Goal: Information Seeking & Learning: Get advice/opinions

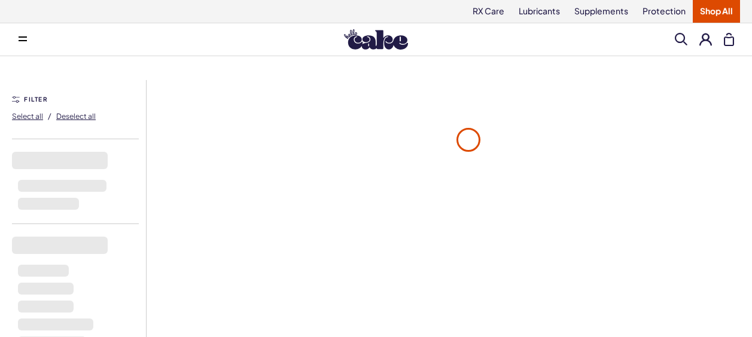
scroll to position [199, 0]
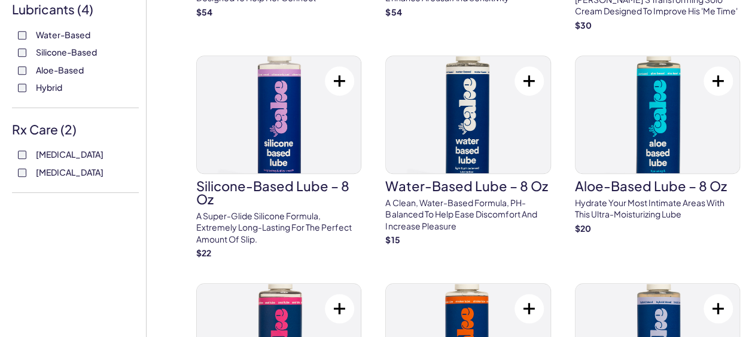
scroll to position [442, 0]
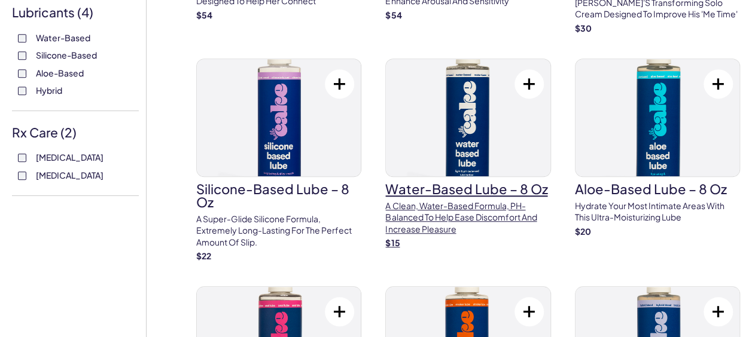
click at [469, 122] on img at bounding box center [468, 117] width 164 height 117
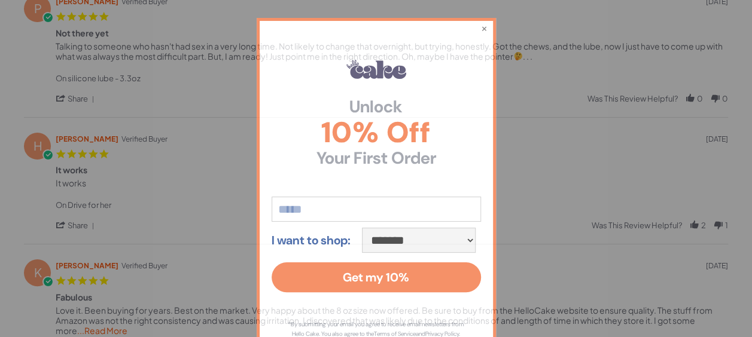
scroll to position [313, 0]
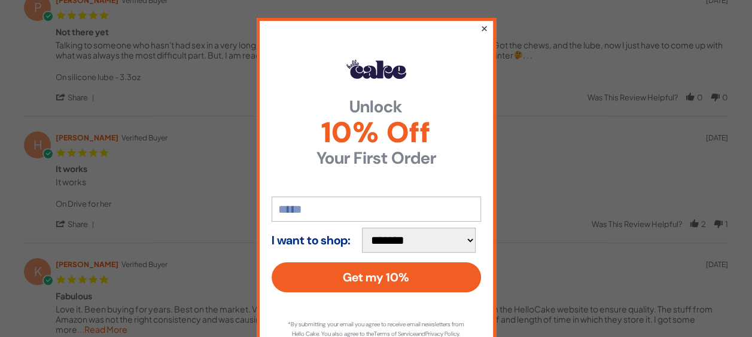
click at [480, 29] on button "×" at bounding box center [484, 28] width 8 height 14
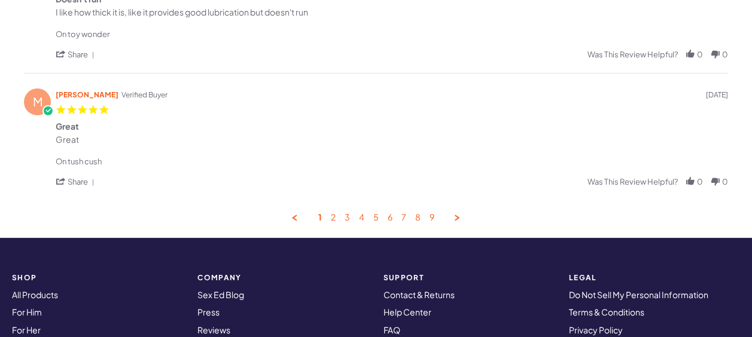
scroll to position [757, 0]
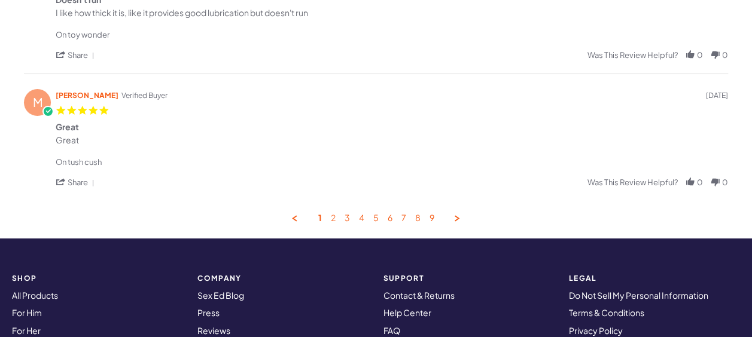
click at [335, 220] on link "2" at bounding box center [333, 218] width 5 height 11
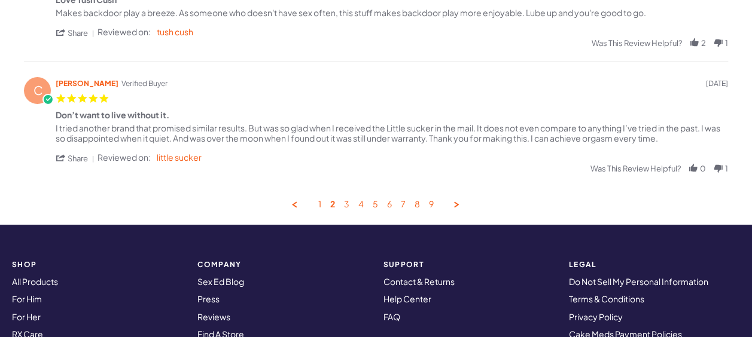
scroll to position [734, 0]
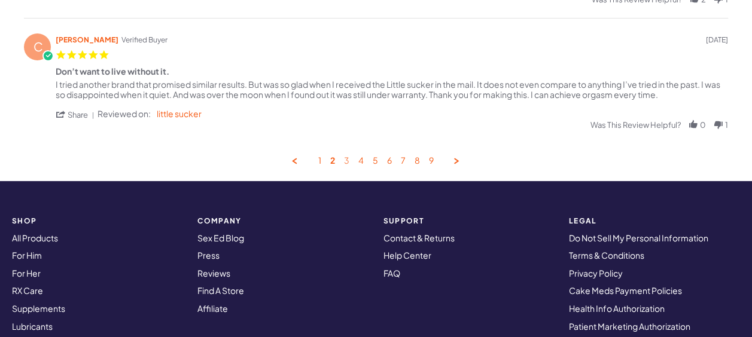
click at [348, 159] on link "3" at bounding box center [346, 161] width 5 height 11
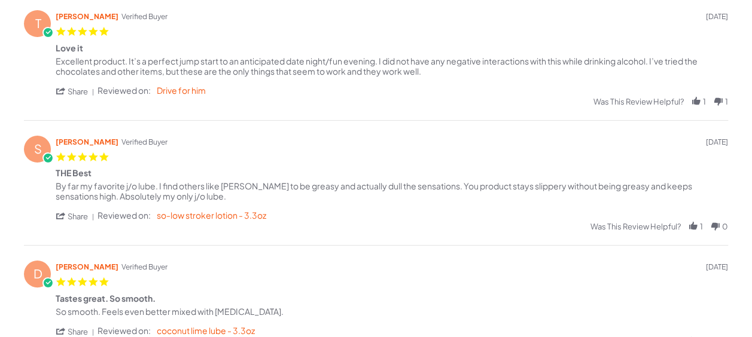
scroll to position [534, 0]
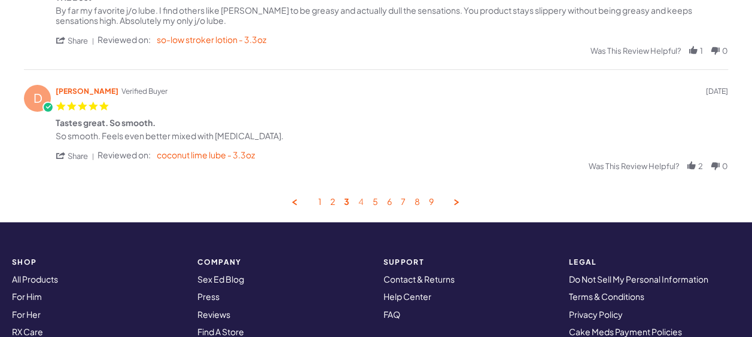
click at [361, 203] on link "4" at bounding box center [360, 202] width 5 height 11
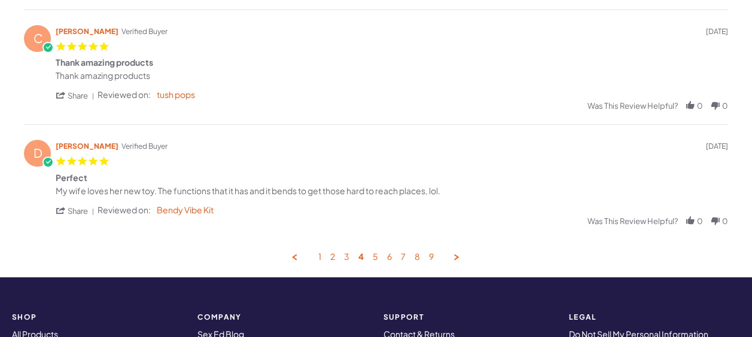
scroll to position [637, 0]
